Goal: Information Seeking & Learning: Learn about a topic

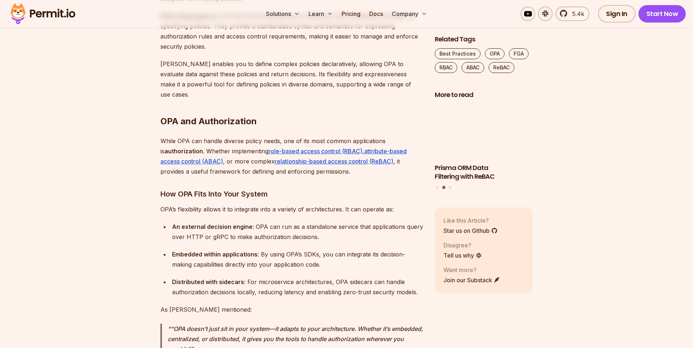
scroll to position [1218, 0]
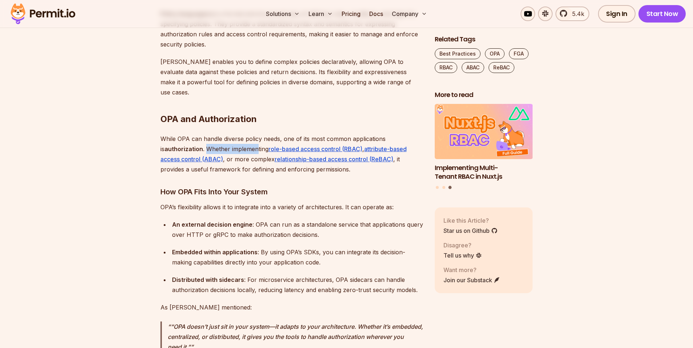
drag, startPoint x: 201, startPoint y: 129, endPoint x: 252, endPoint y: 127, distance: 51.3
click at [253, 134] on p "While OPA can handle diverse policy needs, one of its most common applications …" at bounding box center [291, 154] width 263 height 41
click at [252, 134] on p "While OPA can handle diverse policy needs, one of its most common applications …" at bounding box center [291, 154] width 263 height 41
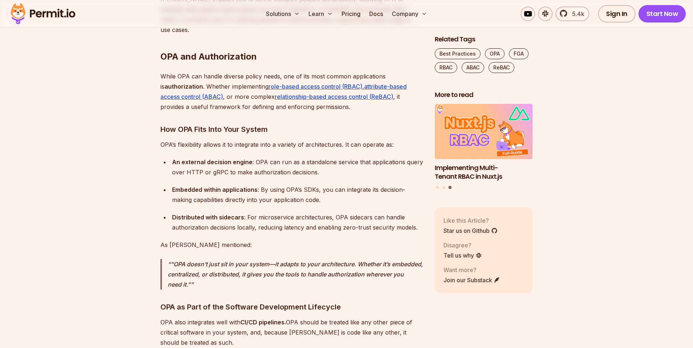
scroll to position [1284, 0]
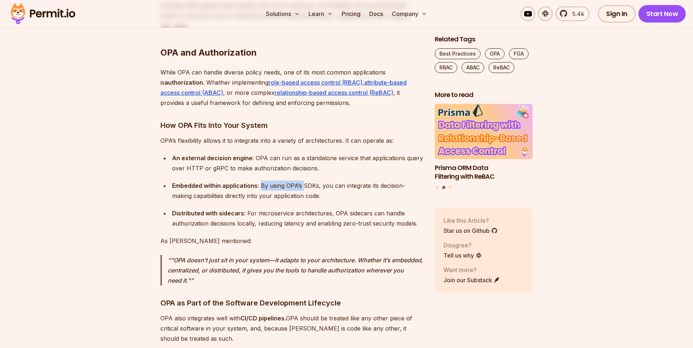
drag, startPoint x: 259, startPoint y: 167, endPoint x: 303, endPoint y: 167, distance: 43.3
click at [303, 181] on div "Embedded within applications : By using OPA’s SDKs, you can integrate its decis…" at bounding box center [297, 191] width 251 height 20
click at [307, 181] on div "Embedded within applications : By using OPA’s SDKs, you can integrate its decis…" at bounding box center [297, 191] width 251 height 20
click at [308, 181] on div "Embedded within applications : By using OPA’s SDKs, you can integrate its decis…" at bounding box center [297, 191] width 251 height 20
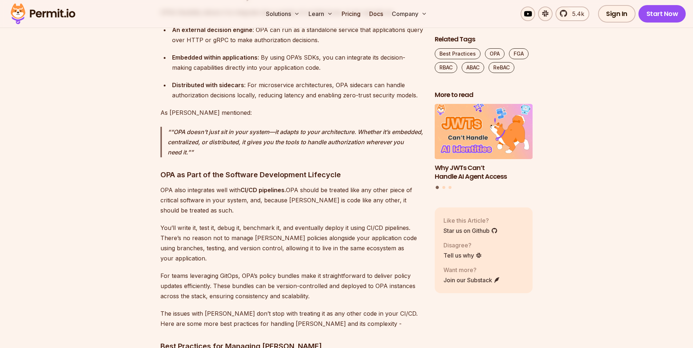
scroll to position [1414, 0]
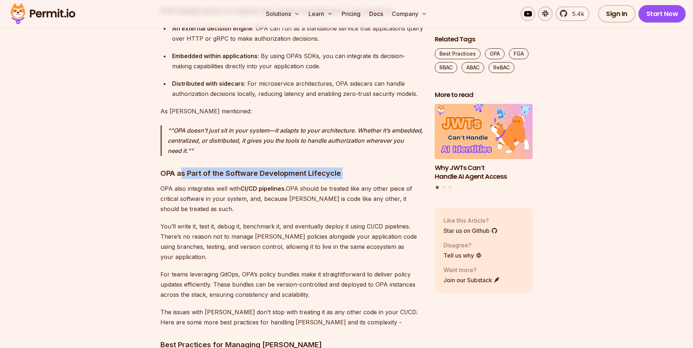
drag, startPoint x: 180, startPoint y: 156, endPoint x: 255, endPoint y: 160, distance: 75.4
click at [172, 184] on p "OPA also integrates well with CI/CD pipelines. OPA should be treated like any o…" at bounding box center [291, 199] width 263 height 31
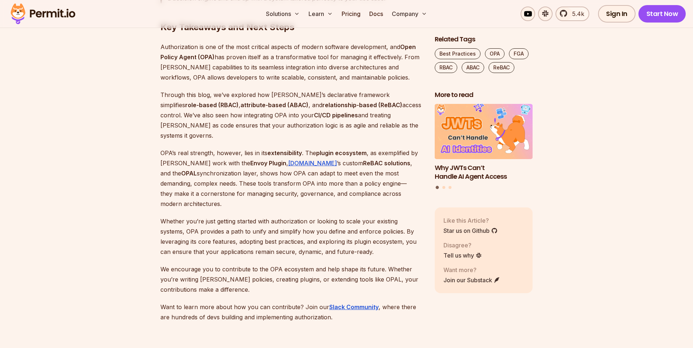
scroll to position [3584, 0]
